Goal: Information Seeking & Learning: Learn about a topic

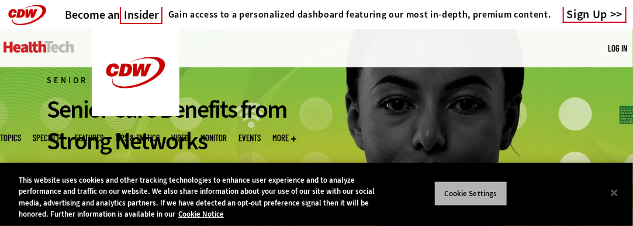
click at [465, 199] on button "Cookie Settings" at bounding box center [470, 193] width 73 height 25
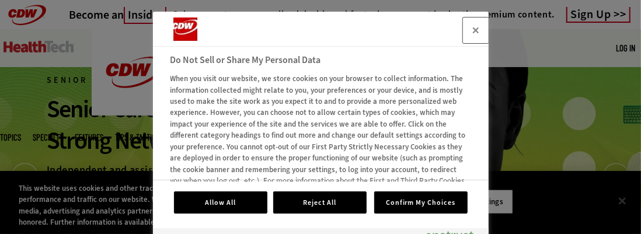
click at [477, 32] on button "Close" at bounding box center [476, 31] width 26 height 26
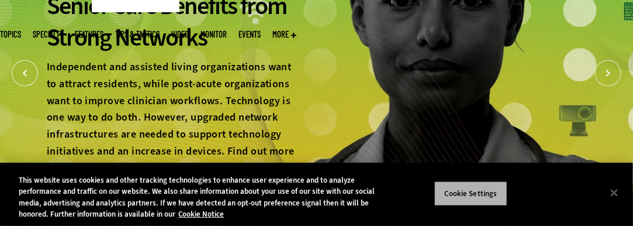
scroll to position [117, 0]
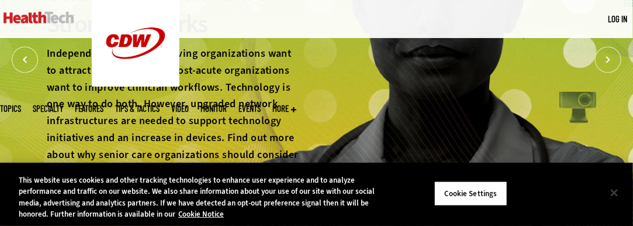
click at [616, 193] on button "Close" at bounding box center [614, 192] width 26 height 26
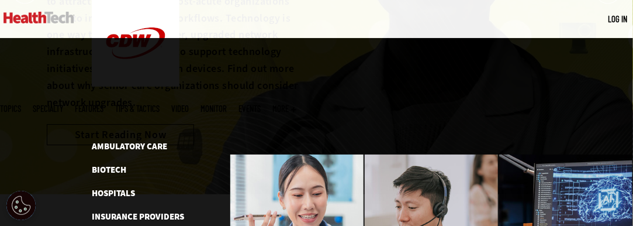
scroll to position [234, 0]
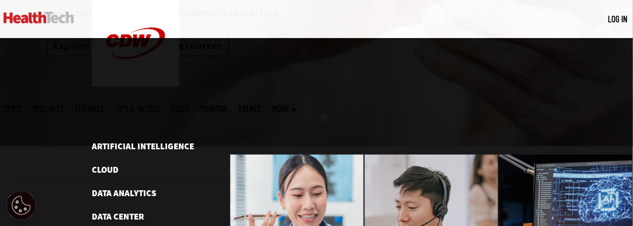
click at [25, 23] on img at bounding box center [39, 18] width 71 height 12
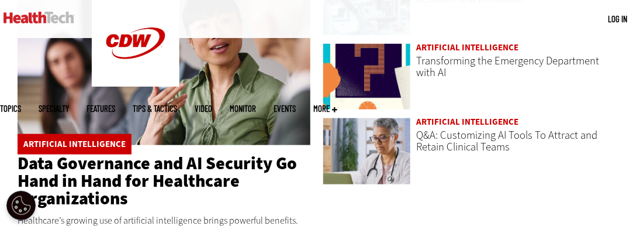
scroll to position [1869, 0]
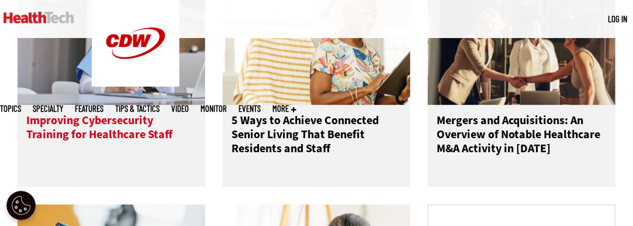
scroll to position [759, 0]
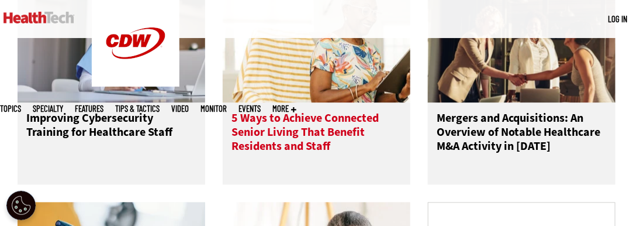
click at [269, 133] on h3 "5 Ways to Achieve Connected Senior Living That Benefit Residents and Staff" at bounding box center [316, 134] width 170 height 47
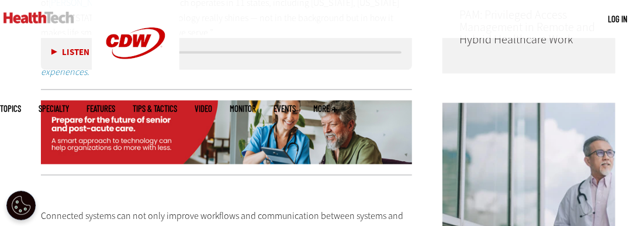
scroll to position [759, 0]
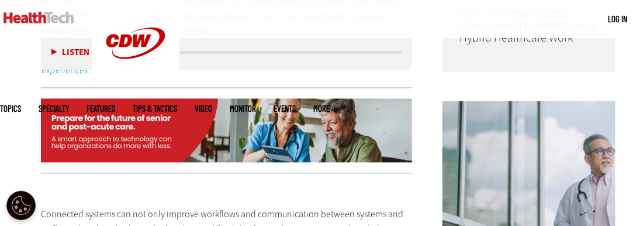
click at [75, 120] on img at bounding box center [226, 130] width 371 height 64
click at [61, 155] on img at bounding box center [226, 130] width 371 height 64
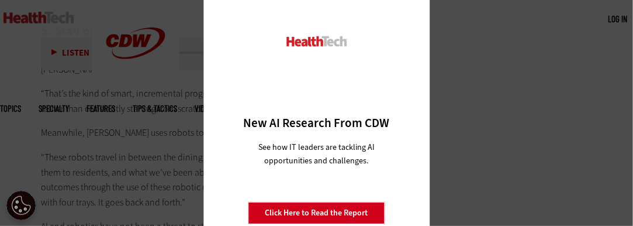
scroll to position [2921, 0]
click at [197, 60] on div "Close New AI Research From CDW See how IT leaders are tackling AI opportunities…" at bounding box center [316, 113] width 633 height 226
click at [245, 72] on div at bounding box center [316, 54] width 185 height 122
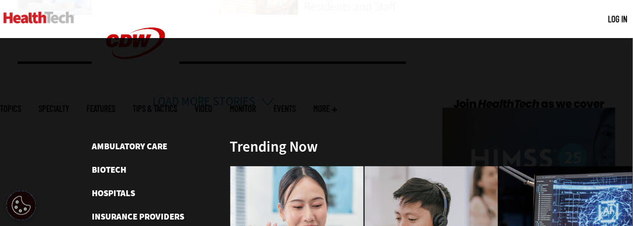
scroll to position [2804, 0]
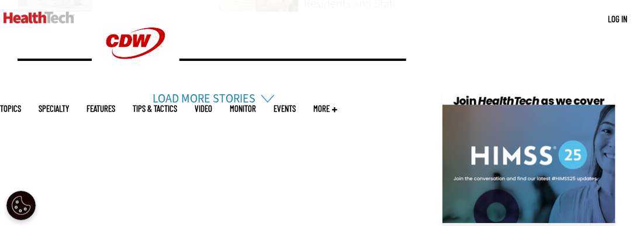
click at [233, 91] on link "Load More Stories" at bounding box center [203, 99] width 103 height 16
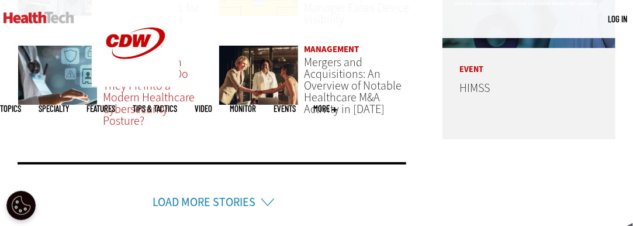
scroll to position [2979, 0]
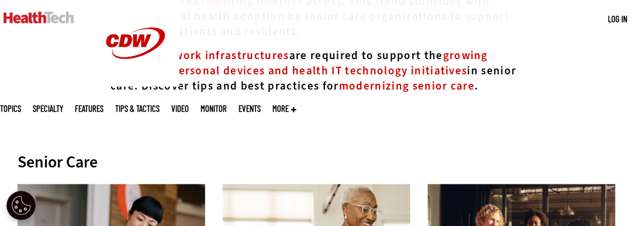
scroll to position [526, 0]
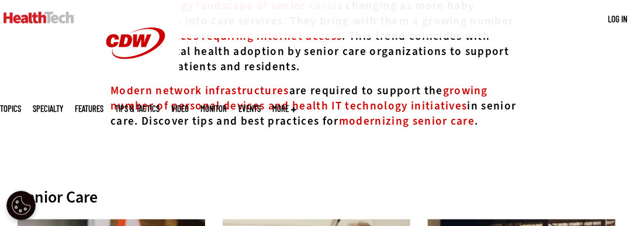
click at [418, 123] on span "modernizing senior care" at bounding box center [407, 120] width 136 height 15
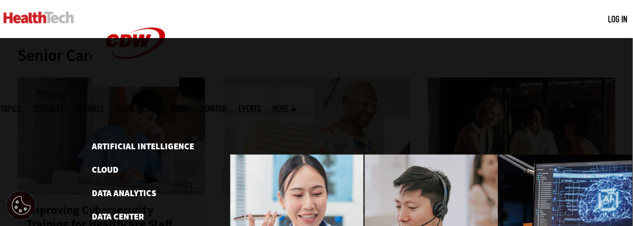
scroll to position [701, 0]
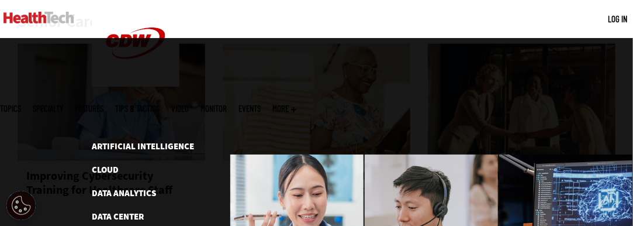
click at [296, 104] on span "More" at bounding box center [284, 108] width 24 height 9
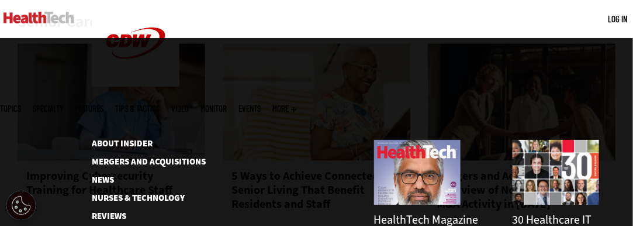
click at [103, 104] on link "Features" at bounding box center [89, 108] width 29 height 9
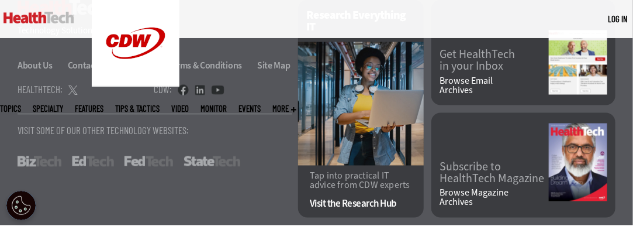
scroll to position [2103, 0]
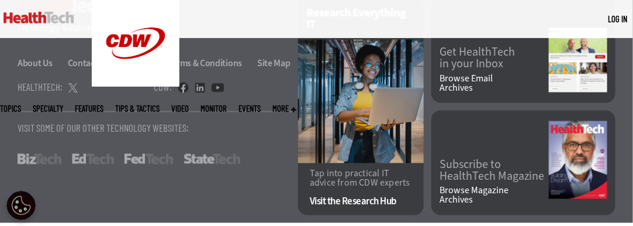
click at [103, 104] on link "Features" at bounding box center [89, 108] width 29 height 9
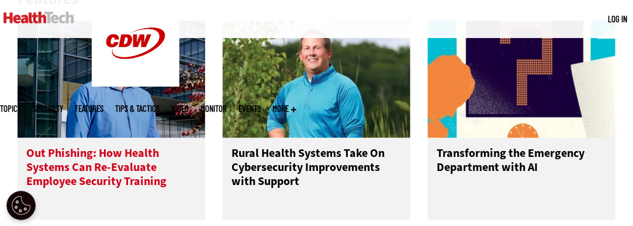
scroll to position [643, 0]
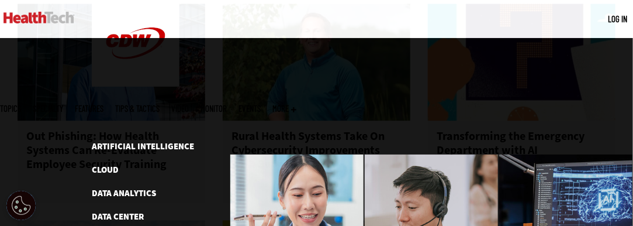
click at [21, 104] on span "Topics" at bounding box center [10, 108] width 21 height 9
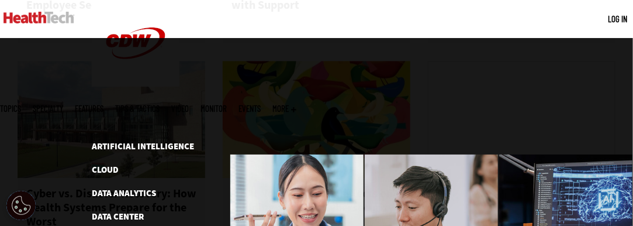
scroll to position [818, 0]
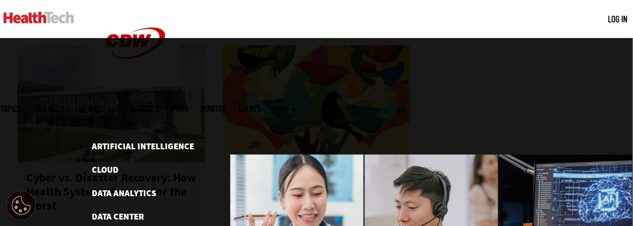
click at [94, 89] on ul "Topics Specialty Features Tips & Tactics Video MonITor Events More Search" at bounding box center [154, 108] width 308 height 38
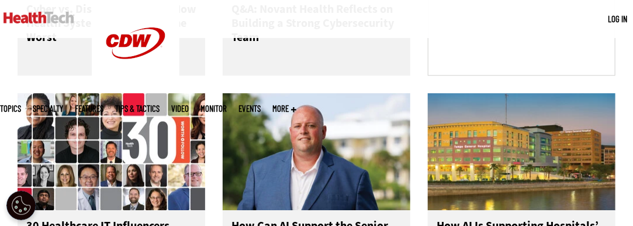
scroll to position [1110, 0]
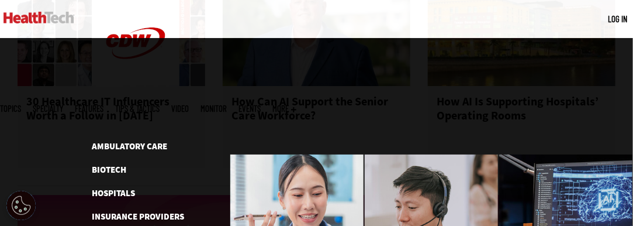
click at [63, 104] on span "Specialty" at bounding box center [48, 108] width 30 height 9
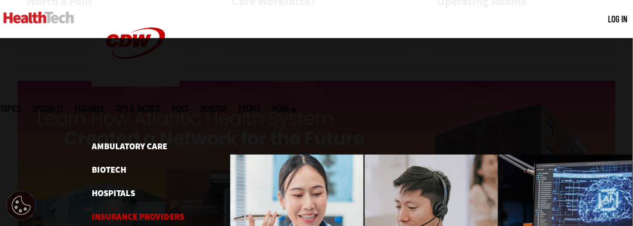
scroll to position [1227, 0]
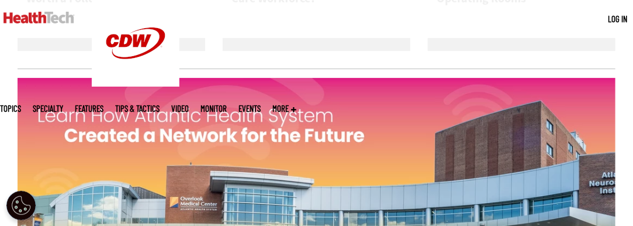
click at [63, 104] on span "Specialty" at bounding box center [48, 108] width 30 height 9
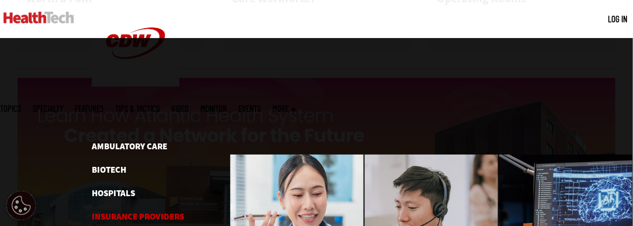
click at [125, 210] on link "Insurance Providers" at bounding box center [138, 216] width 92 height 12
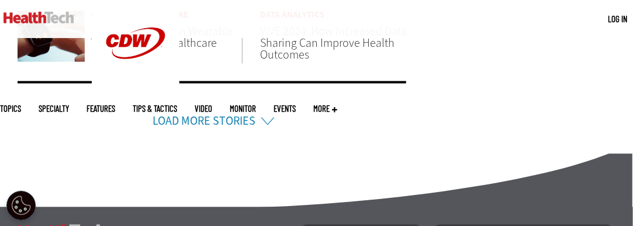
scroll to position [818, 0]
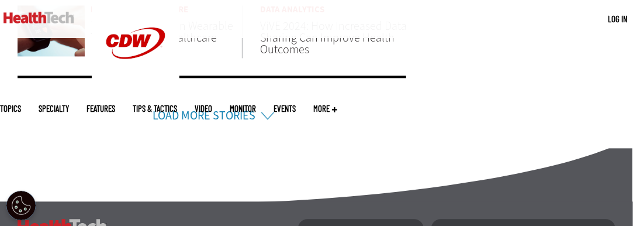
click at [193, 113] on link "Load More Stories" at bounding box center [203, 115] width 103 height 16
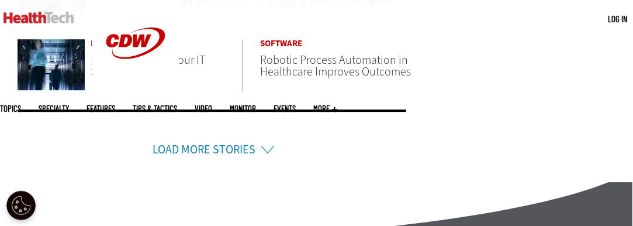
scroll to position [1110, 0]
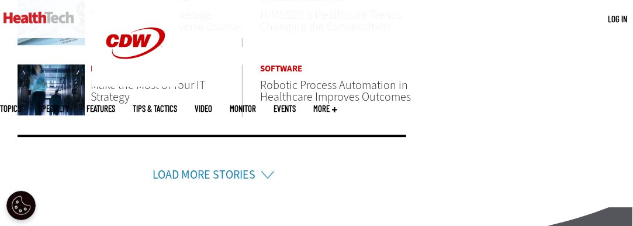
click at [115, 104] on link "Features" at bounding box center [100, 108] width 29 height 9
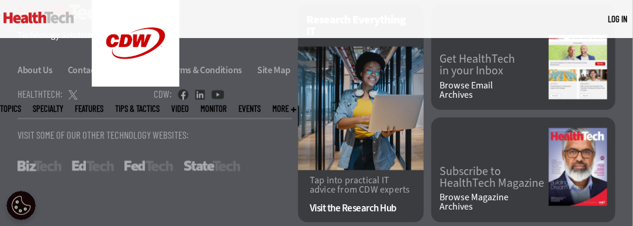
scroll to position [2103, 0]
